Goal: Check status

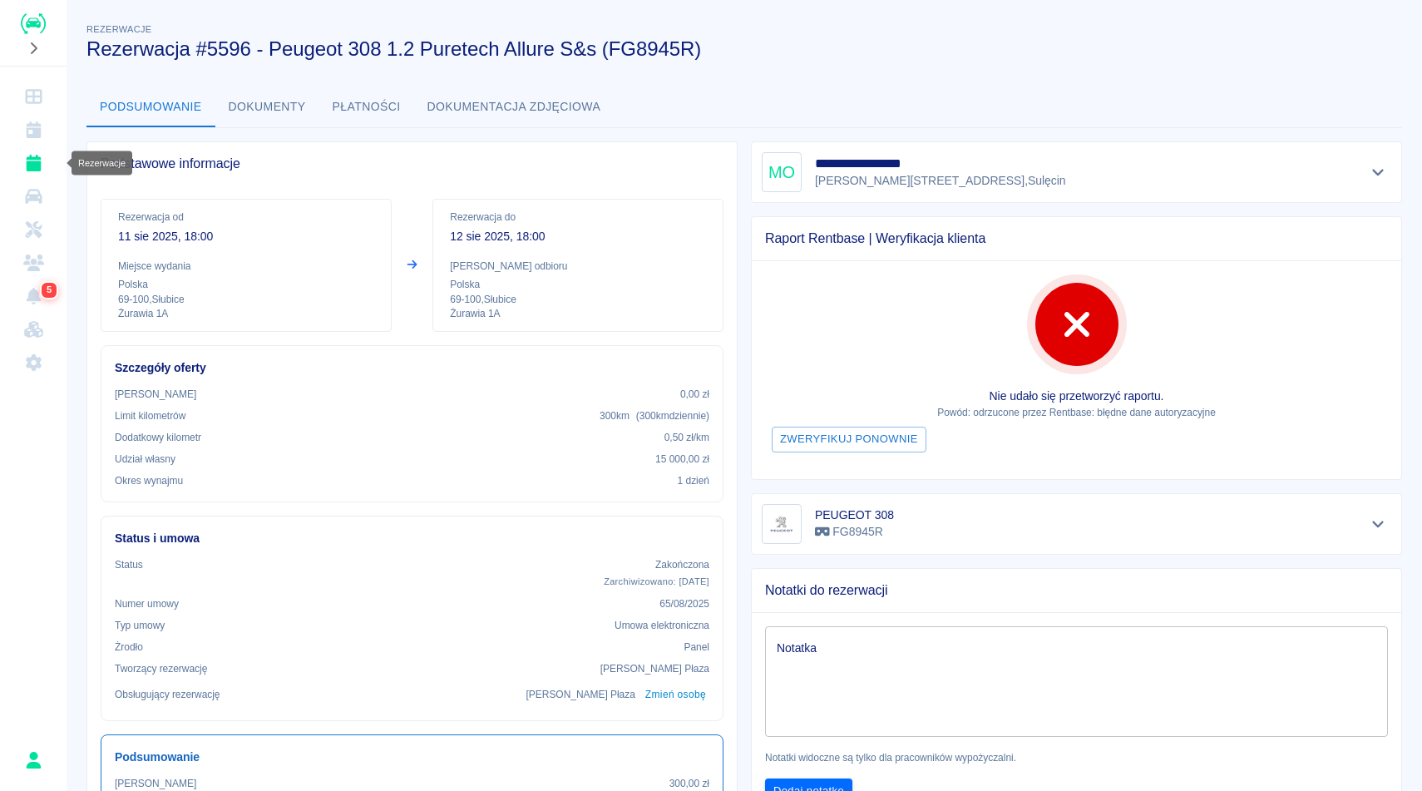
click at [31, 163] on icon "Rezerwacje" at bounding box center [33, 163] width 15 height 17
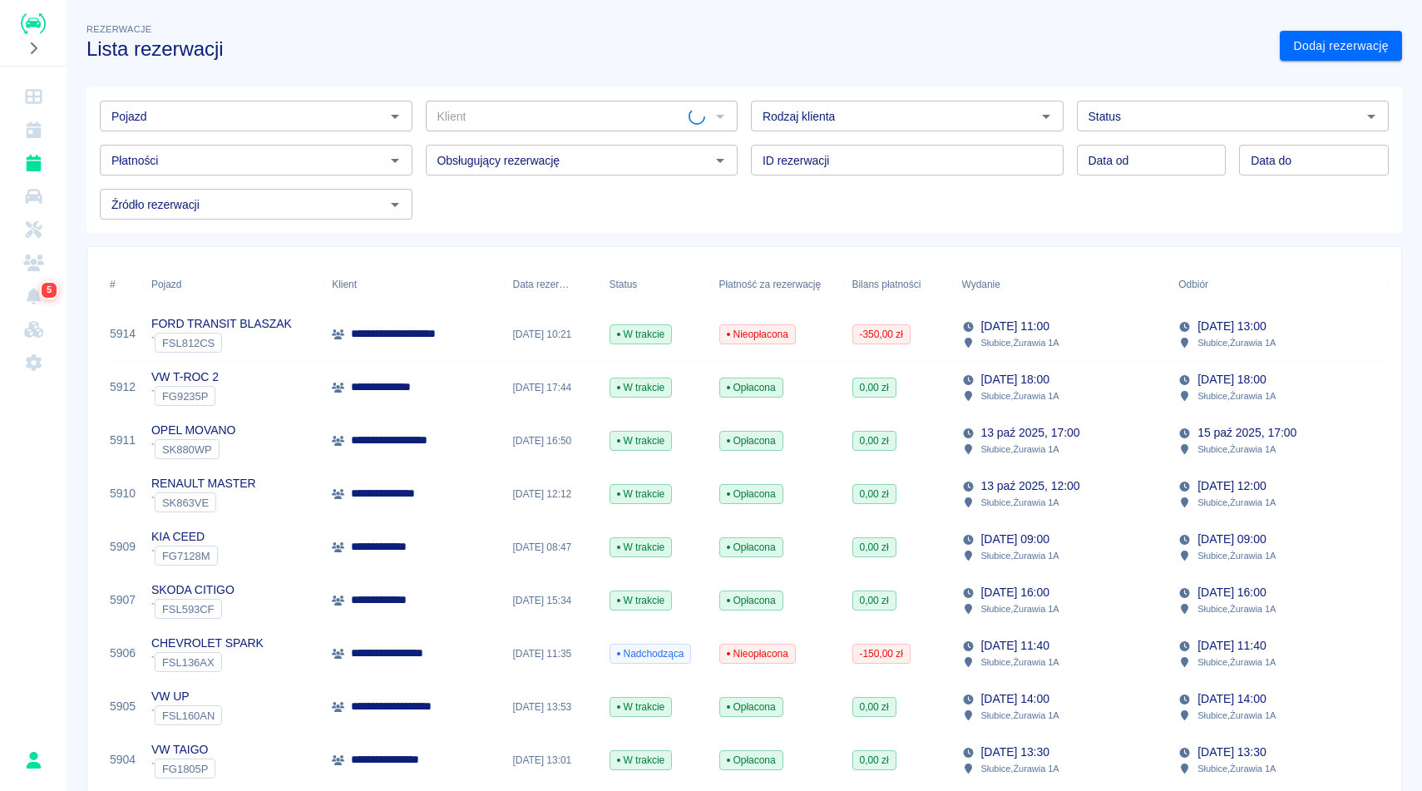
click at [245, 104] on div "Pojazd" at bounding box center [256, 116] width 313 height 31
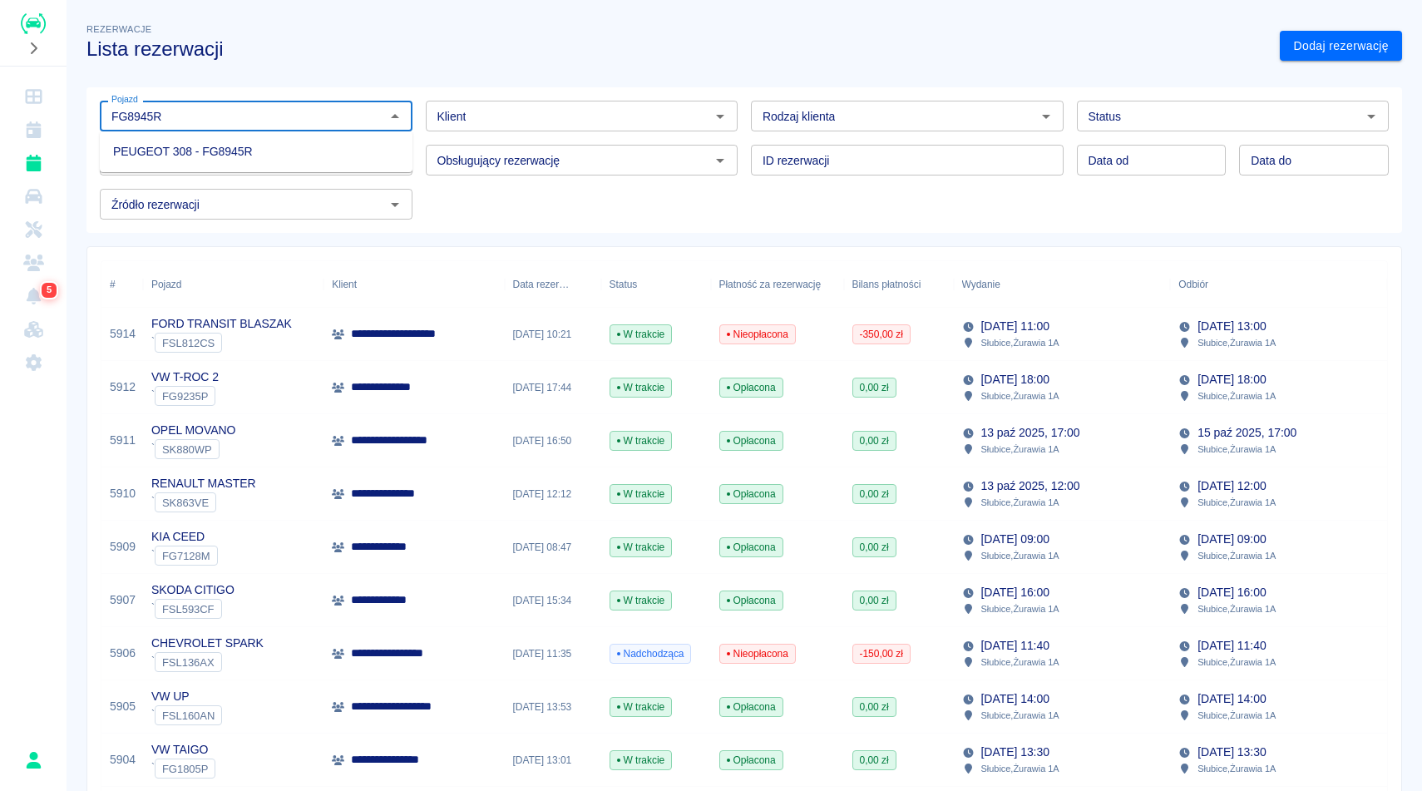
type input "FG8945R"
click at [1141, 113] on input "Status" at bounding box center [1219, 116] width 275 height 21
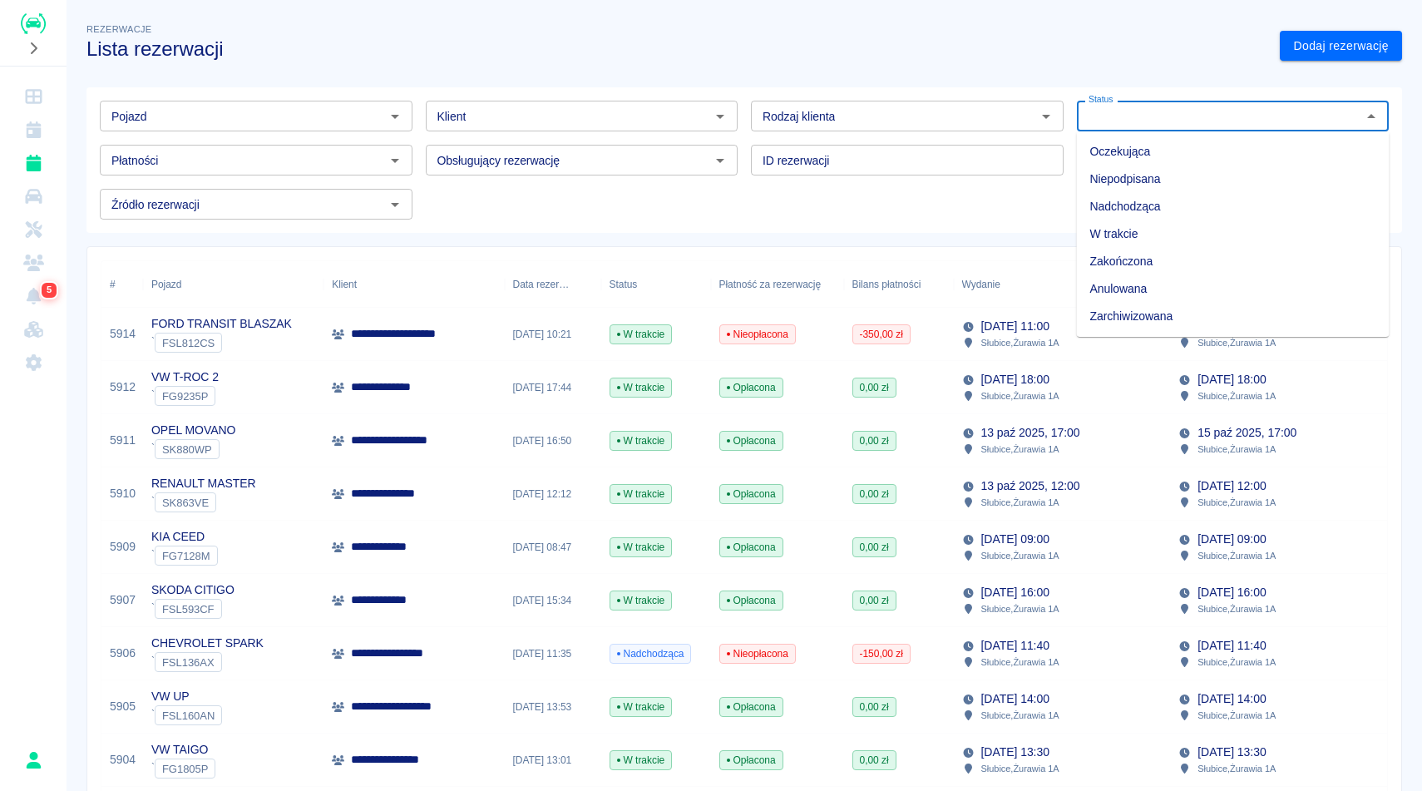
click at [1139, 309] on li "Zarchiwizowana" at bounding box center [1233, 316] width 313 height 27
type input "Zarchiwizowana"
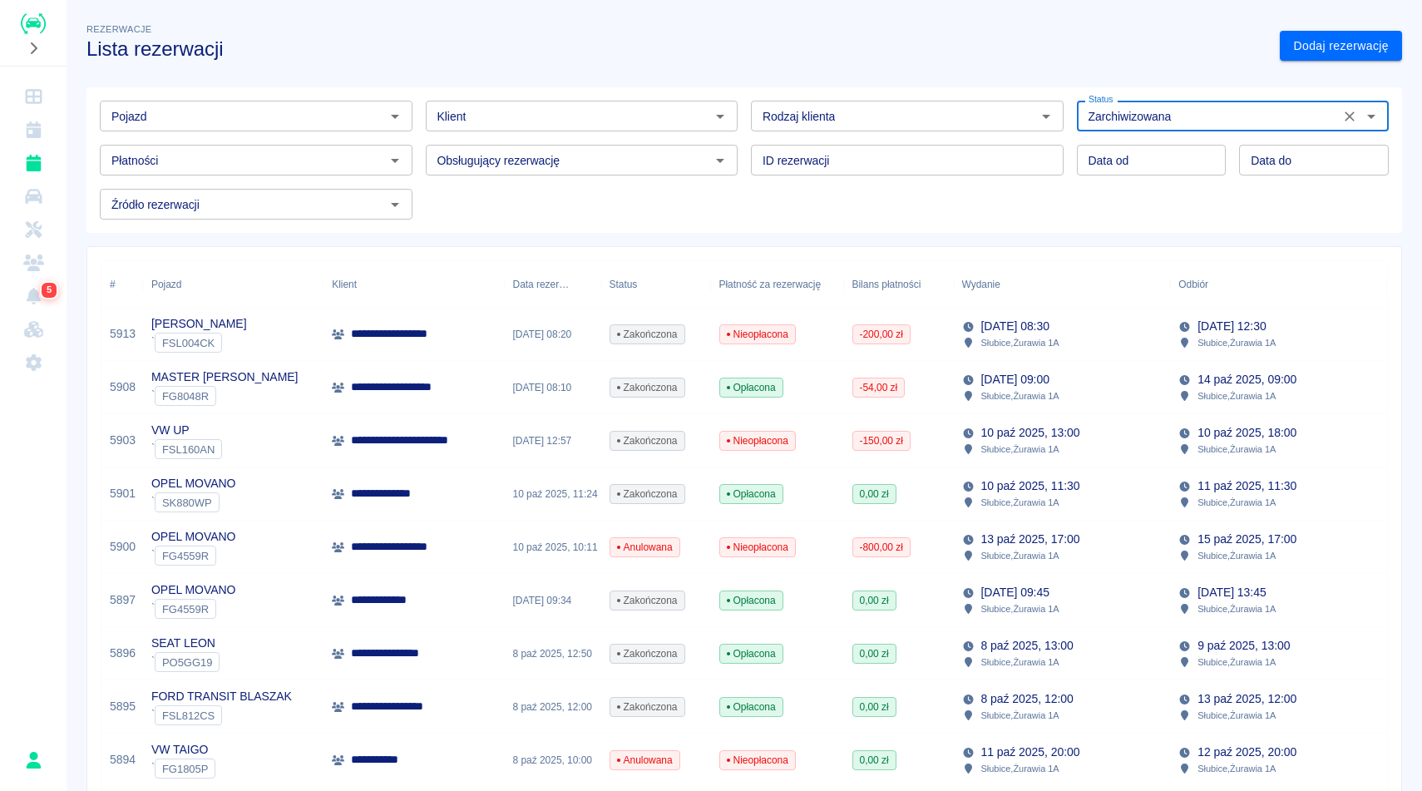
click at [325, 114] on input "Pojazd" at bounding box center [242, 116] width 275 height 21
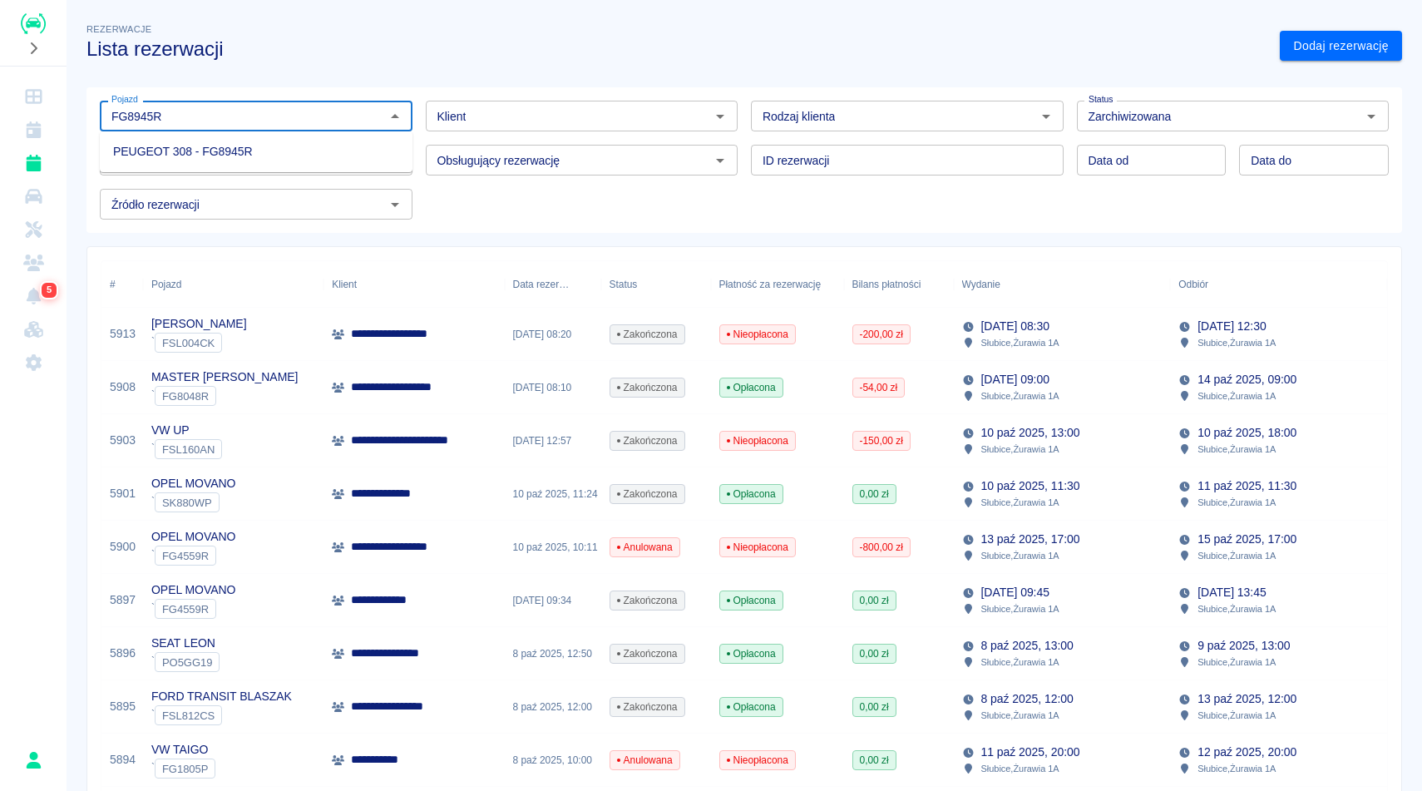
click at [403, 166] on ul "PEUGEOT 308 - FG8945R" at bounding box center [256, 151] width 313 height 41
click at [377, 159] on li "PEUGEOT 308 - FG8945R" at bounding box center [256, 151] width 313 height 27
type input "PEUGEOT 308 - FG8945R"
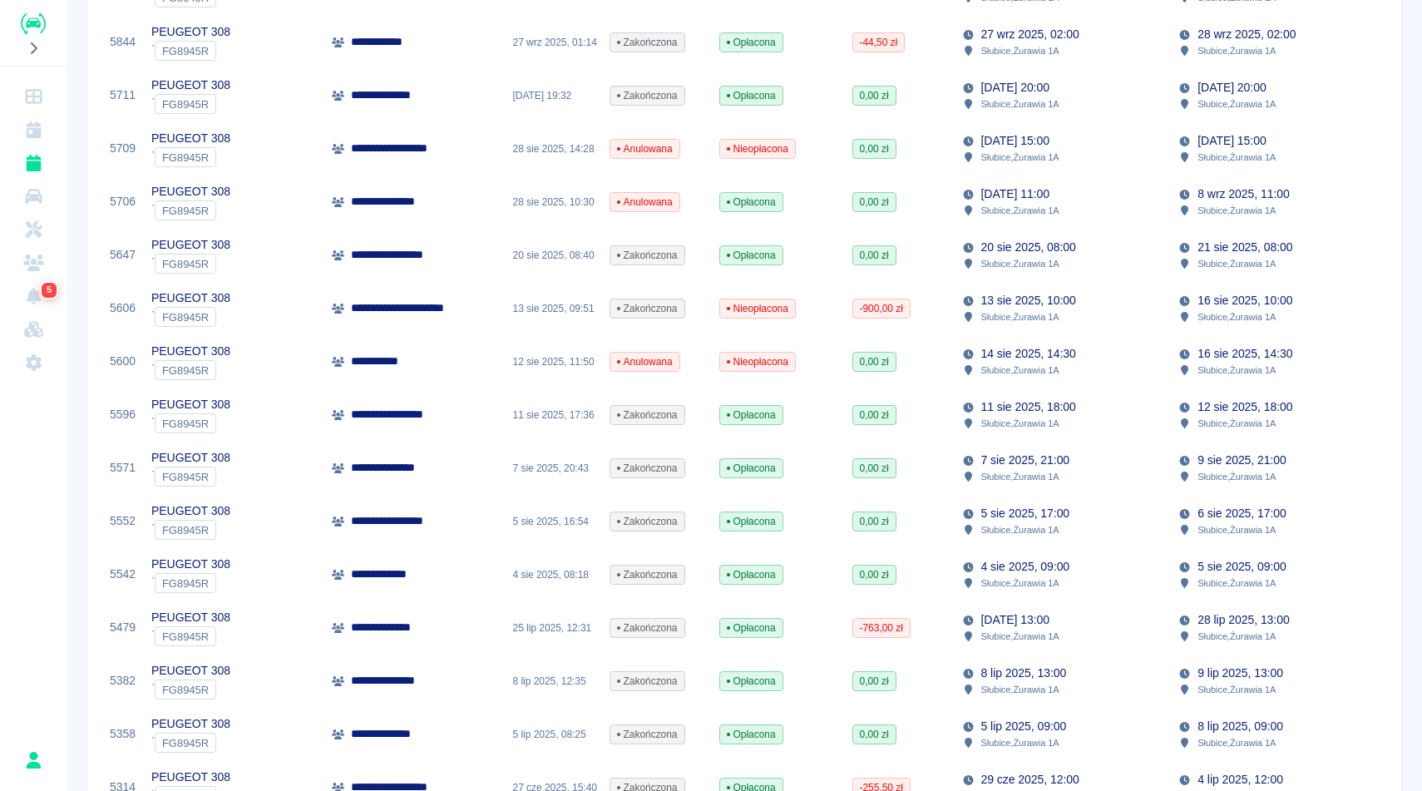
scroll to position [399, 0]
click at [1145, 414] on div "[DATE] 18:00 Słubice , Żurawia 1A" at bounding box center [1062, 414] width 217 height 53
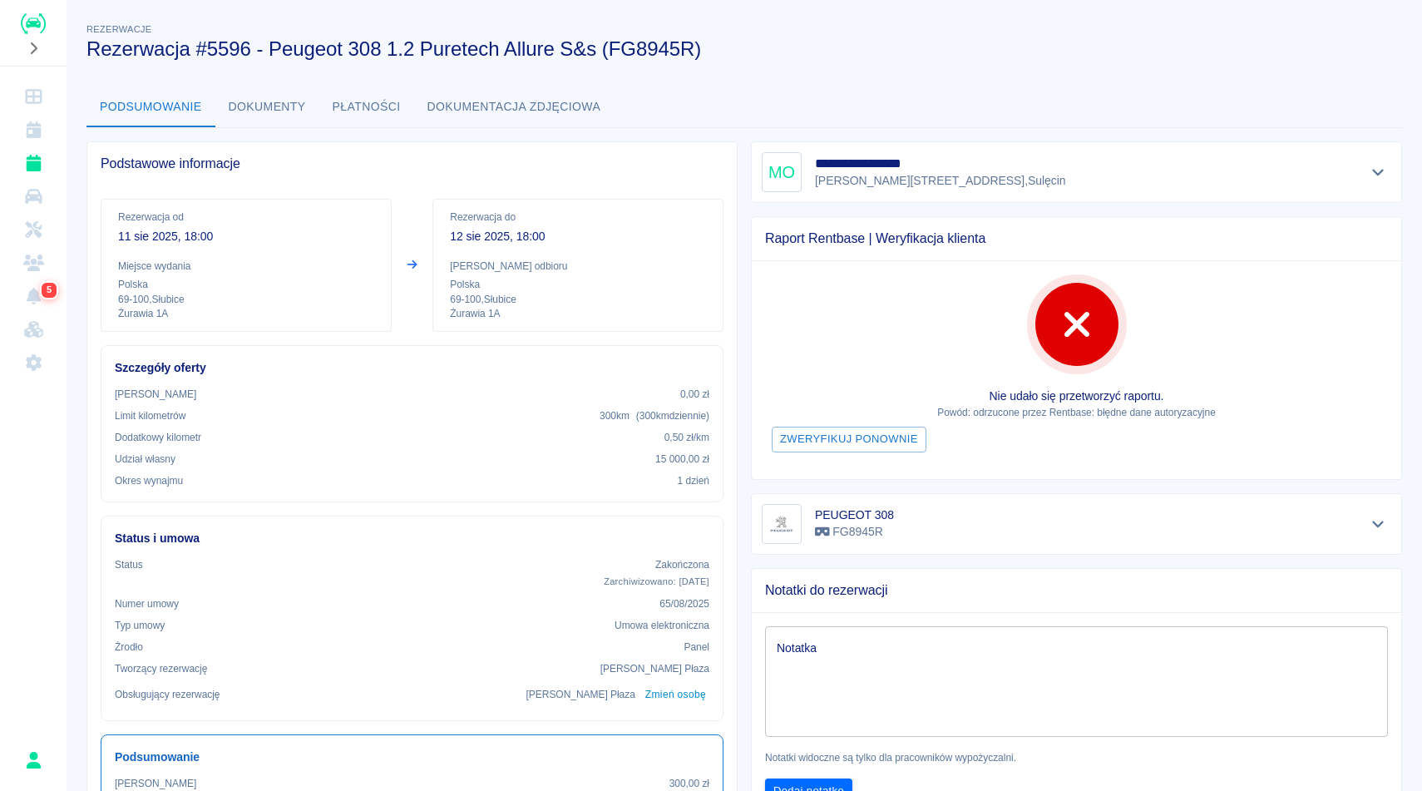
click at [1145, 414] on p "Powód: odrzucone przez Rentbase: błędne dane autoryzacyjne" at bounding box center [1076, 412] width 623 height 15
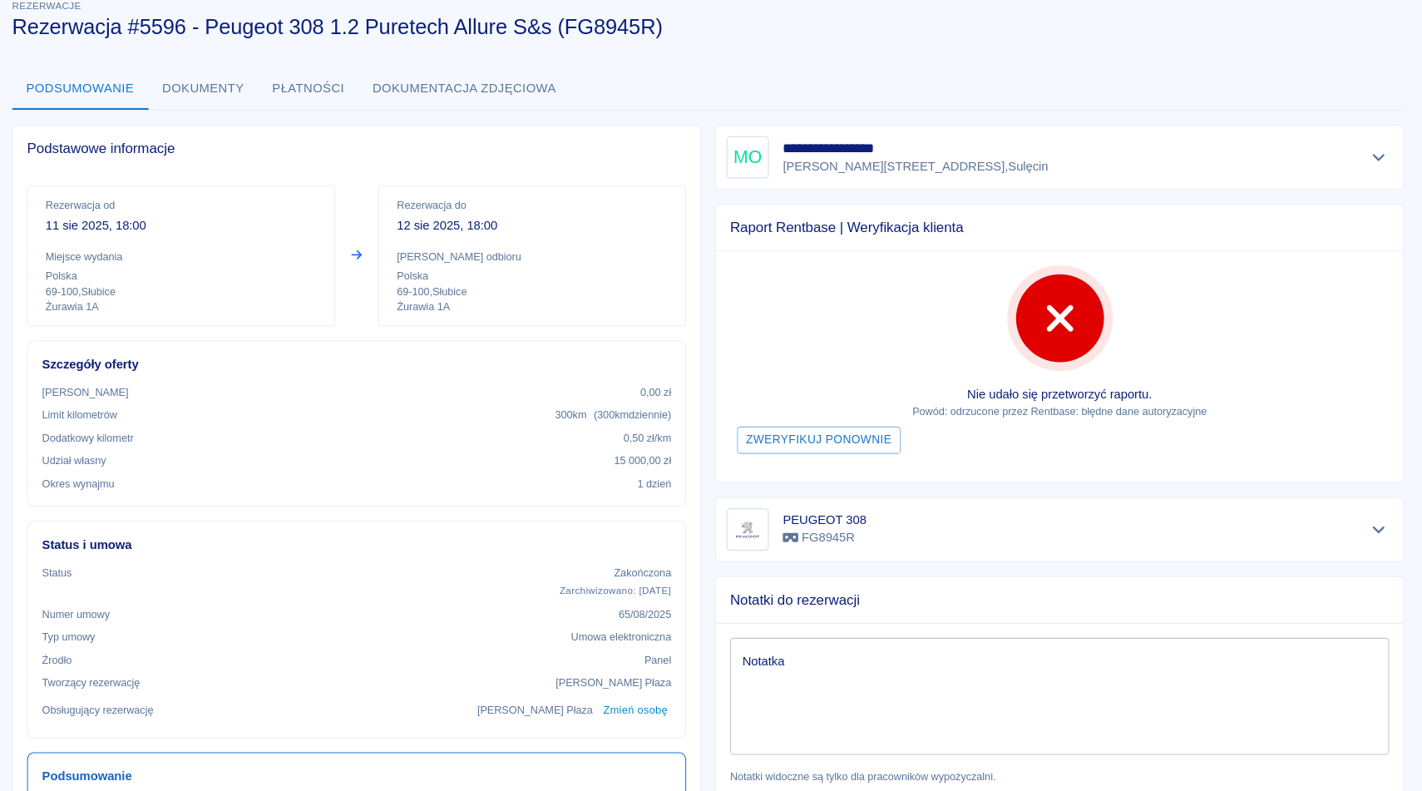
click at [1151, 414] on p "Powód: odrzucone przez Rentbase: błędne dane autoryzacyjne" at bounding box center [1076, 412] width 623 height 15
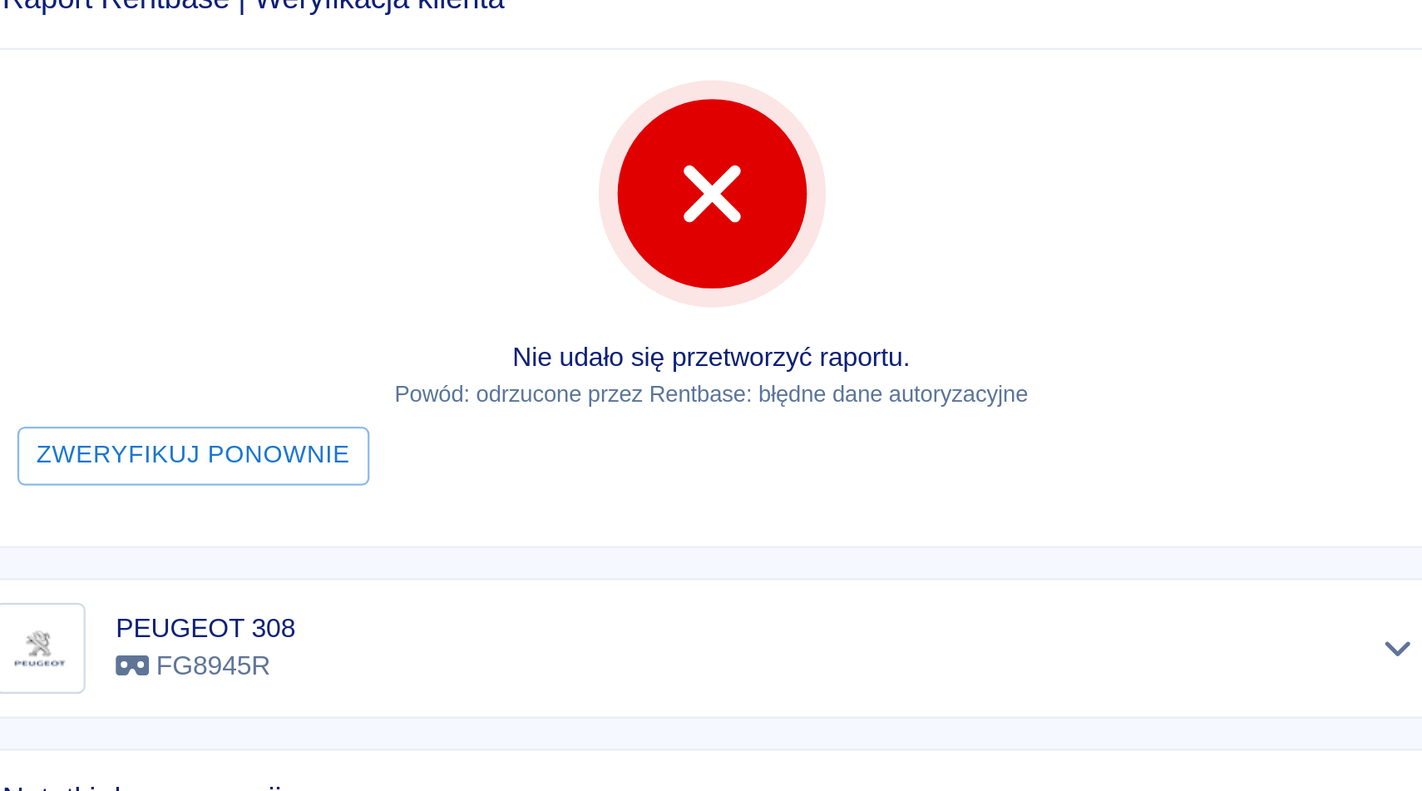
click at [1265, 421] on div "Zweryfikuj ponownie" at bounding box center [1076, 439] width 623 height 39
click at [1263, 421] on div "Zweryfikuj ponownie" at bounding box center [1076, 439] width 623 height 39
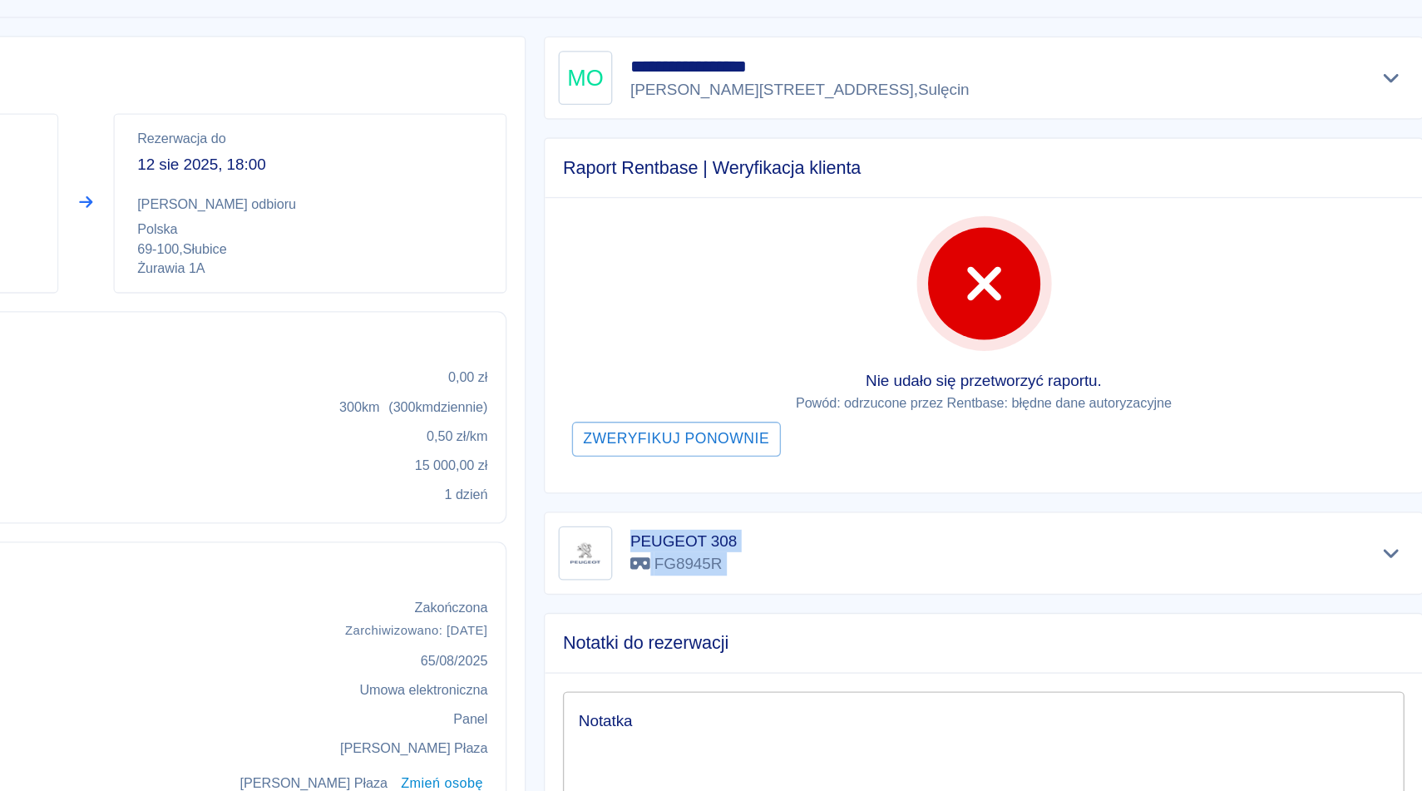
drag, startPoint x: 1169, startPoint y: 438, endPoint x: 1080, endPoint y: 557, distance: 148.6
click at [1080, 557] on div "**********" at bounding box center [1070, 483] width 665 height 710
click at [1080, 557] on div "Notatki do rezerwacji Notatka x Notatka Notatki widoczne są tylko dla pracownik…" at bounding box center [1070, 697] width 665 height 284
drag, startPoint x: 1080, startPoint y: 557, endPoint x: 989, endPoint y: 672, distance: 146.3
click at [989, 672] on div "Notatki do rezerwacji Notatka x Notatka Notatki widoczne są tylko dla pracownik…" at bounding box center [1070, 697] width 665 height 284
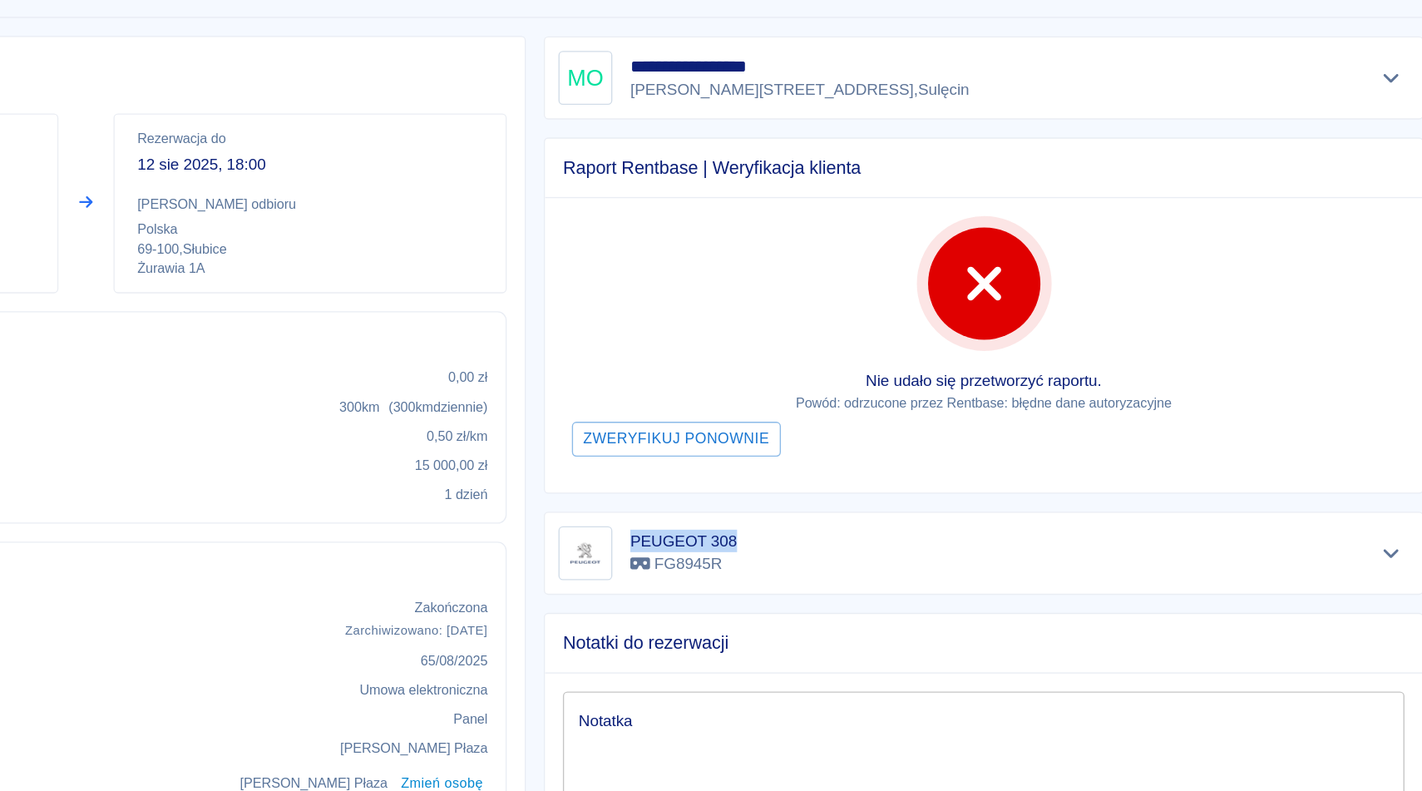
drag, startPoint x: 1185, startPoint y: 429, endPoint x: 1071, endPoint y: 536, distance: 155.9
click at [1071, 536] on div "**********" at bounding box center [1070, 483] width 665 height 710
click at [1265, 341] on div "Nie udało się przetworzyć raportu. Powód: odrzucone przez [PERSON_NAME]: błędne…" at bounding box center [1077, 370] width 650 height 218
drag, startPoint x: 1265, startPoint y: 341, endPoint x: 1194, endPoint y: 405, distance: 96.0
click at [1194, 405] on div "Nie udało się przetworzyć raportu. Powód: odrzucone przez [PERSON_NAME]: błędne…" at bounding box center [1077, 370] width 650 height 218
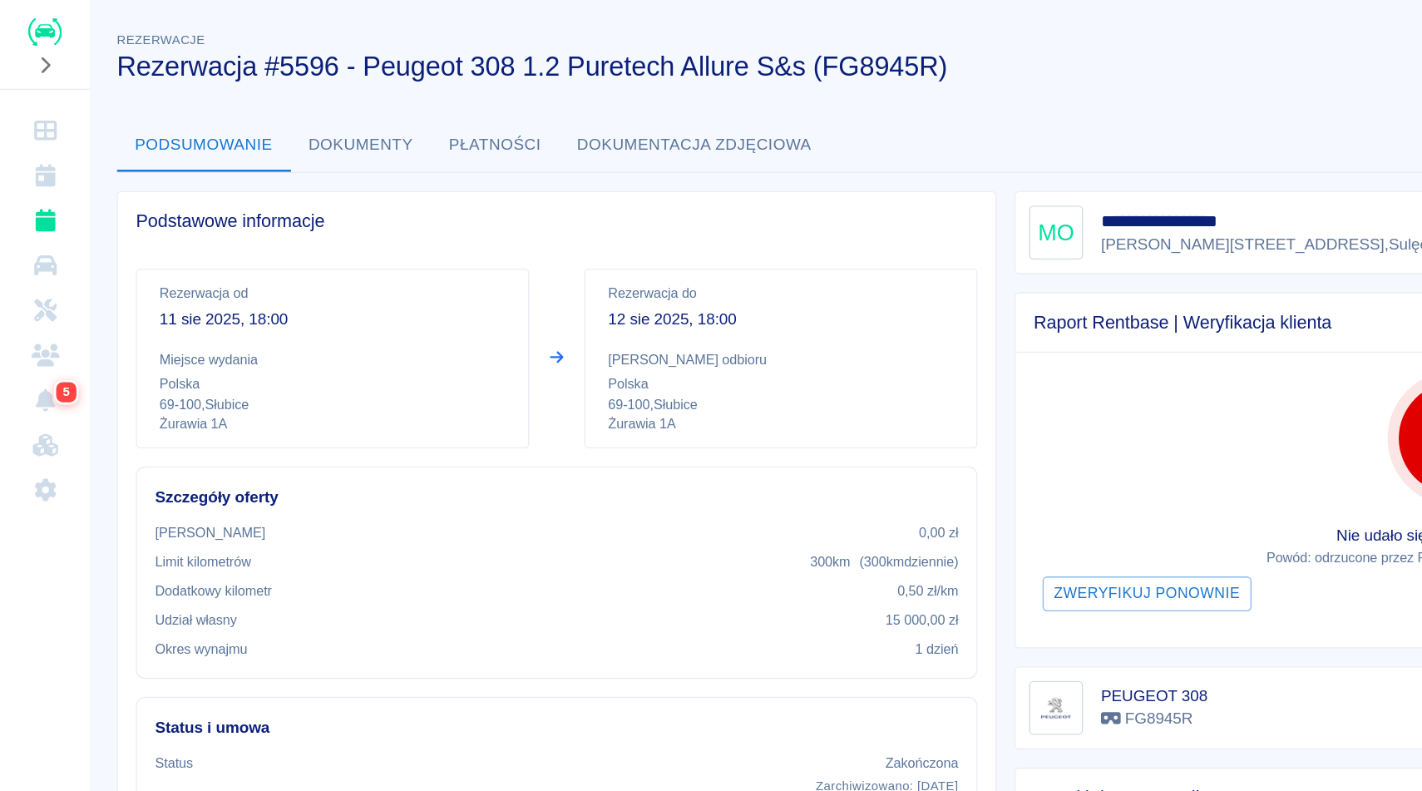
click at [869, 58] on h3 "Rezerwacja #5596 - Peugeot 308 1.2 Puretech Allure S&s (FG8945R)" at bounding box center [738, 48] width 1303 height 23
